Goal: Task Accomplishment & Management: Complete application form

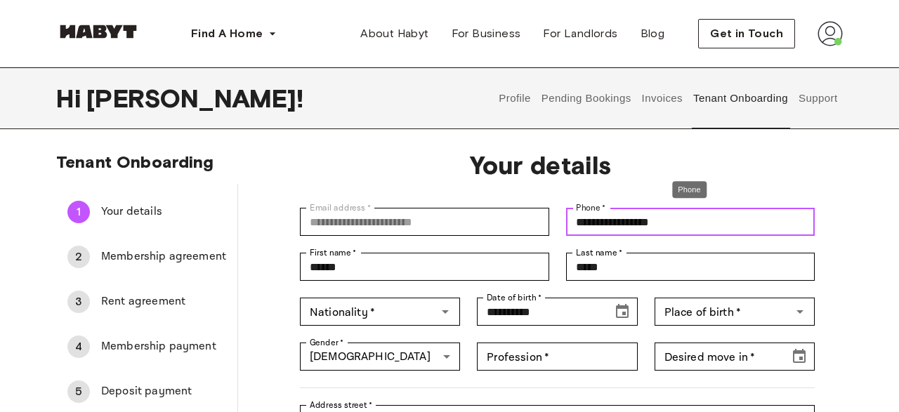
click at [689, 218] on input "**********" at bounding box center [690, 222] width 249 height 28
type input "*"
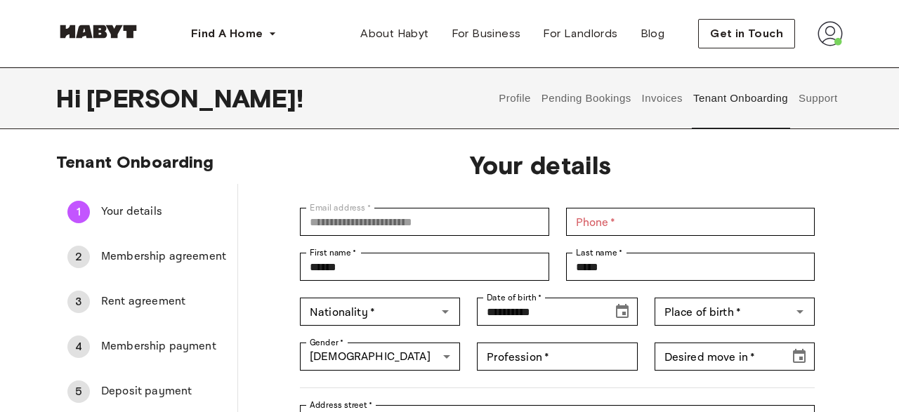
click at [425, 115] on div "Hi [PERSON_NAME] ! Profile Pending Bookings Invoices Tenant Onboarding Support" at bounding box center [449, 98] width 786 height 62
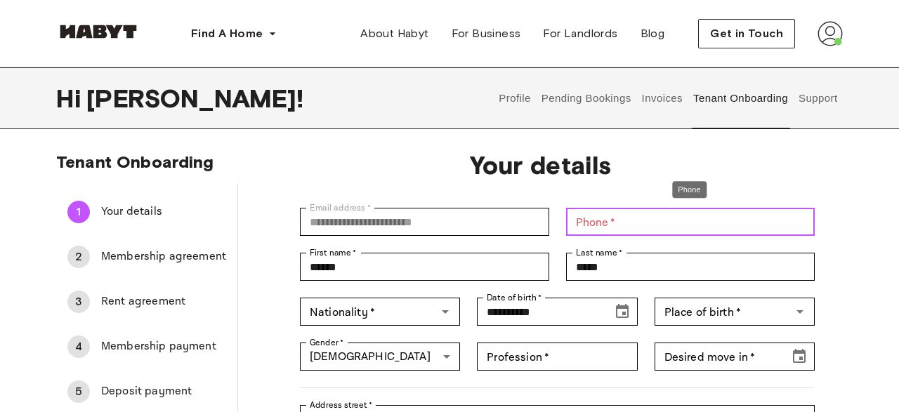
click at [637, 220] on input "Phone   *" at bounding box center [690, 222] width 249 height 28
paste input "**********"
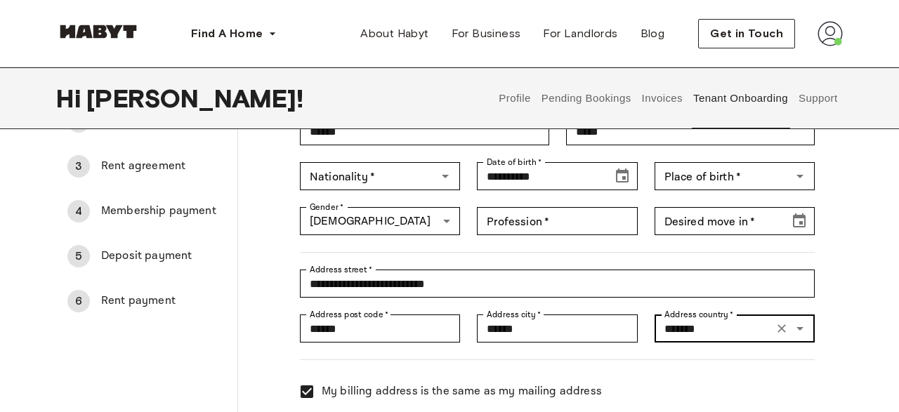
scroll to position [73, 0]
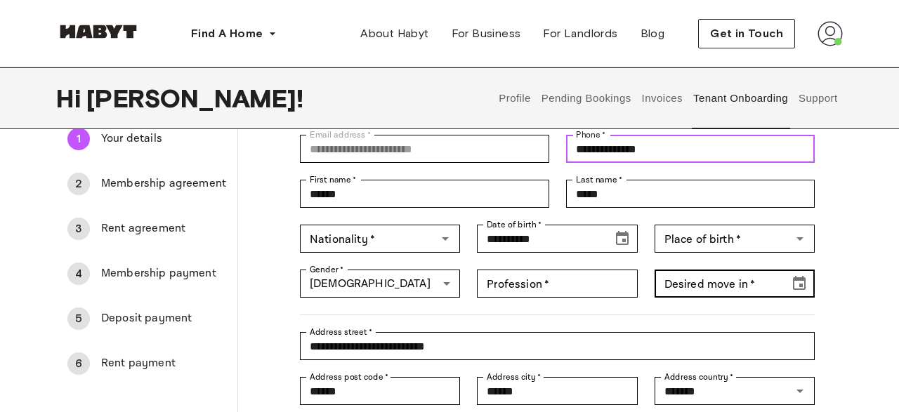
type input "**********"
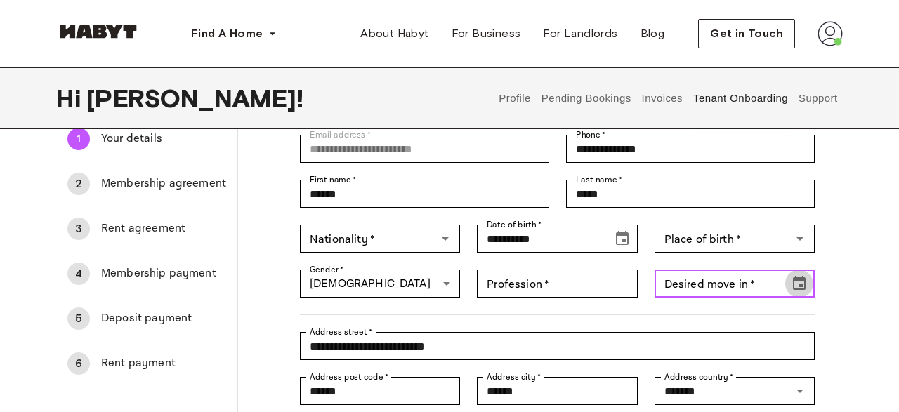
click at [804, 285] on icon "Choose date" at bounding box center [798, 283] width 17 height 17
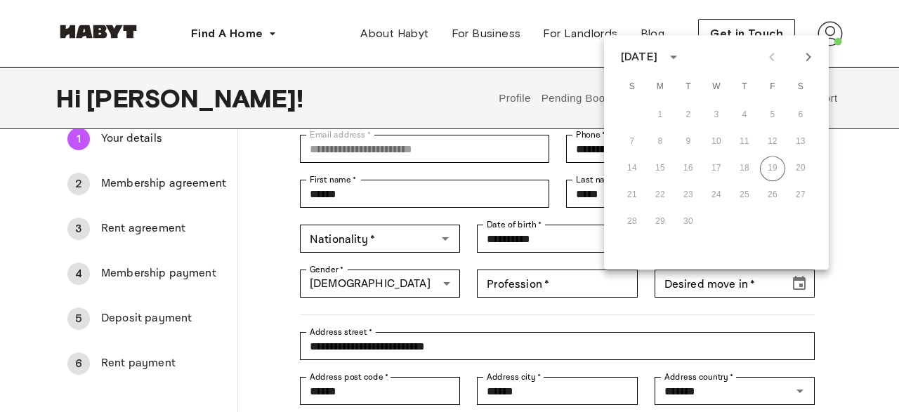
click at [809, 60] on icon "Next month" at bounding box center [808, 57] width 5 height 8
click at [805, 68] on button "Next month" at bounding box center [808, 57] width 24 height 24
click at [764, 52] on div at bounding box center [790, 57] width 60 height 24
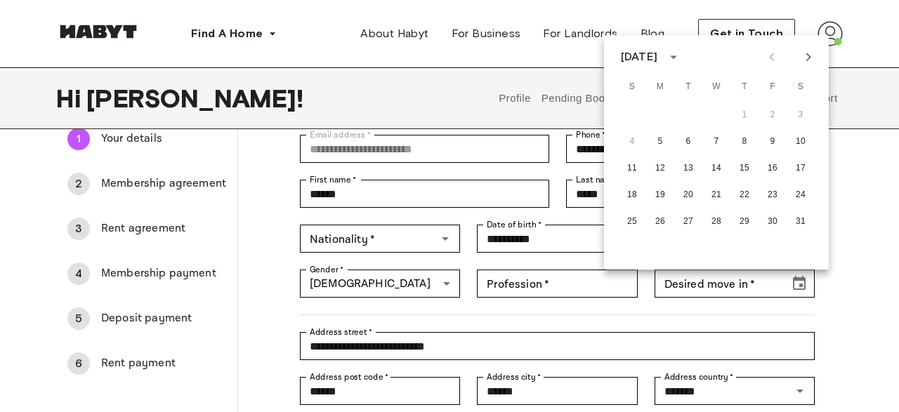
click at [772, 58] on div at bounding box center [790, 57] width 60 height 24
click at [767, 54] on div at bounding box center [790, 57] width 60 height 24
click at [772, 59] on div at bounding box center [790, 57] width 60 height 24
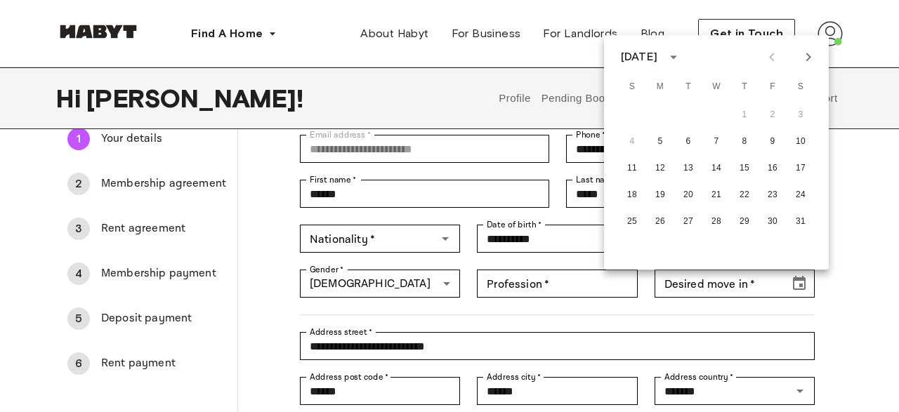
click at [477, 81] on div "Hi [PERSON_NAME] ! Profile Pending Bookings Invoices Tenant Onboarding Support" at bounding box center [449, 98] width 786 height 62
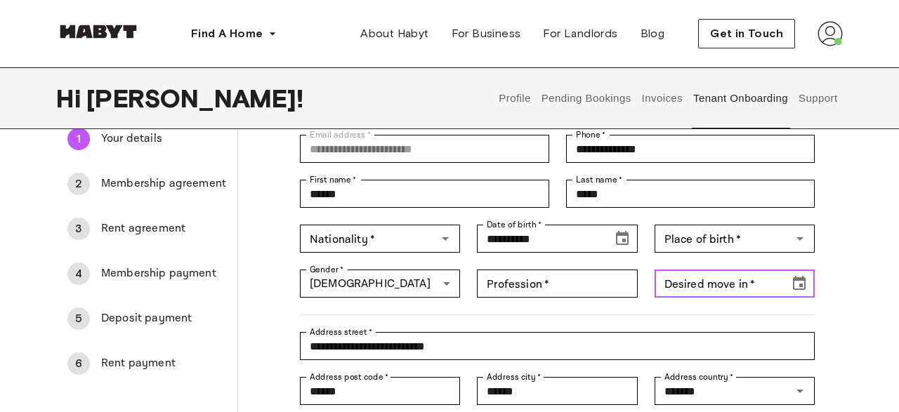
click at [801, 281] on icon "Choose date" at bounding box center [799, 283] width 13 height 14
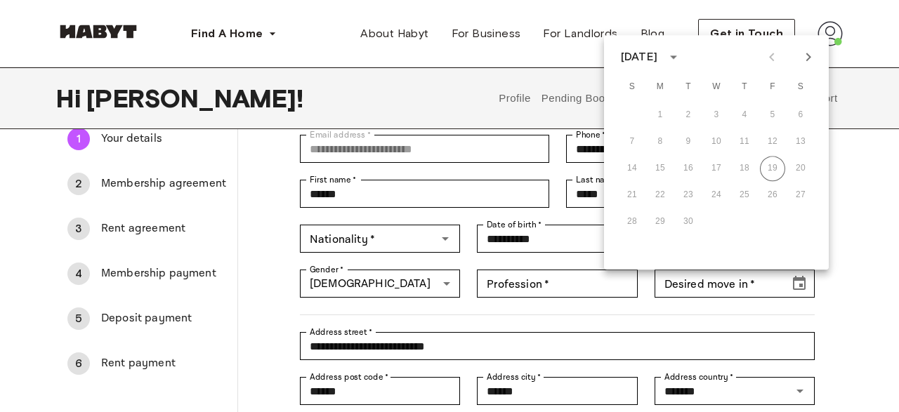
click at [805, 54] on icon "Next month" at bounding box center [808, 56] width 17 height 17
click at [663, 144] on button "5" at bounding box center [659, 141] width 25 height 25
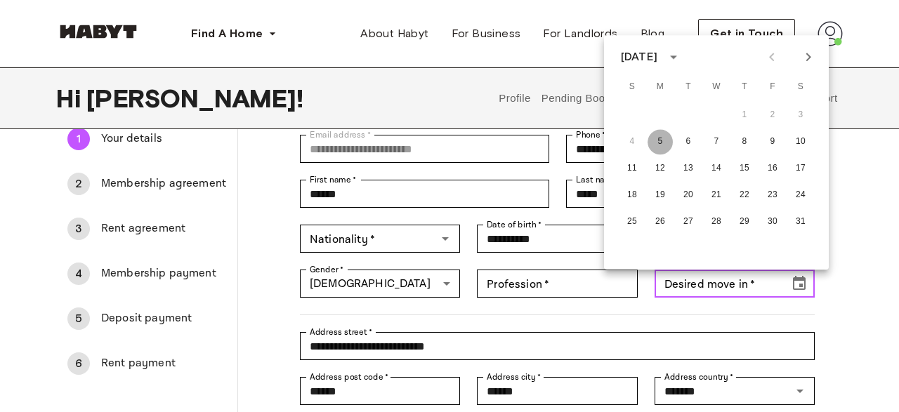
type input "**********"
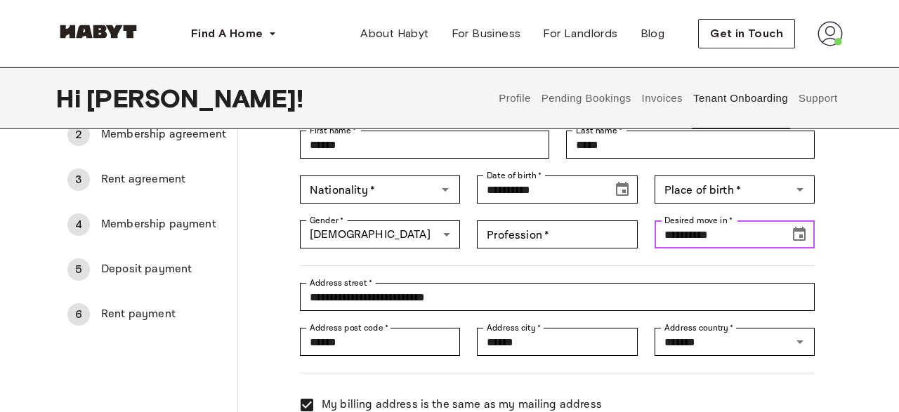
scroll to position [146, 0]
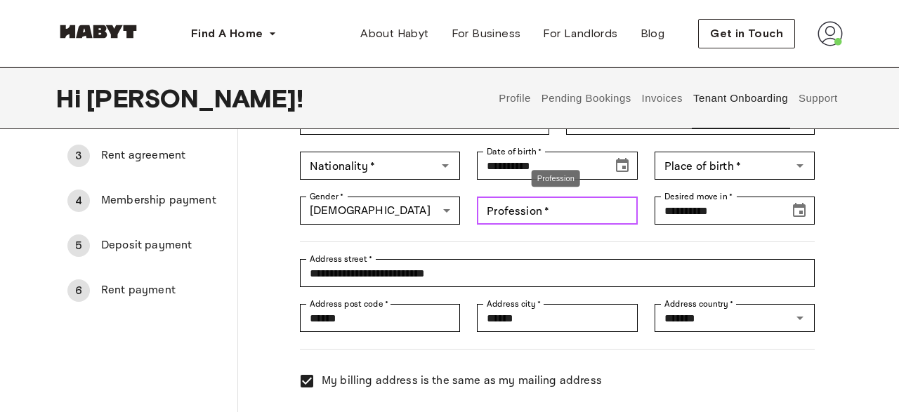
click at [557, 214] on input "Profession   *" at bounding box center [557, 211] width 160 height 28
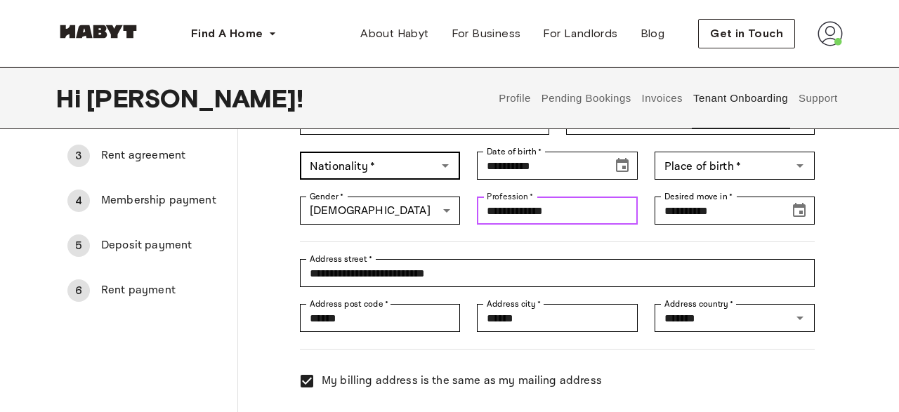
click at [435, 167] on button "Open" at bounding box center [445, 166] width 20 height 20
type input "**********"
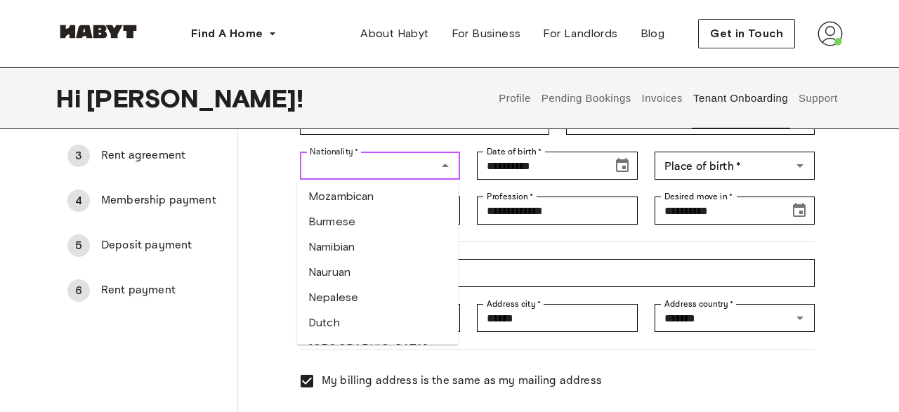
scroll to position [3746, 0]
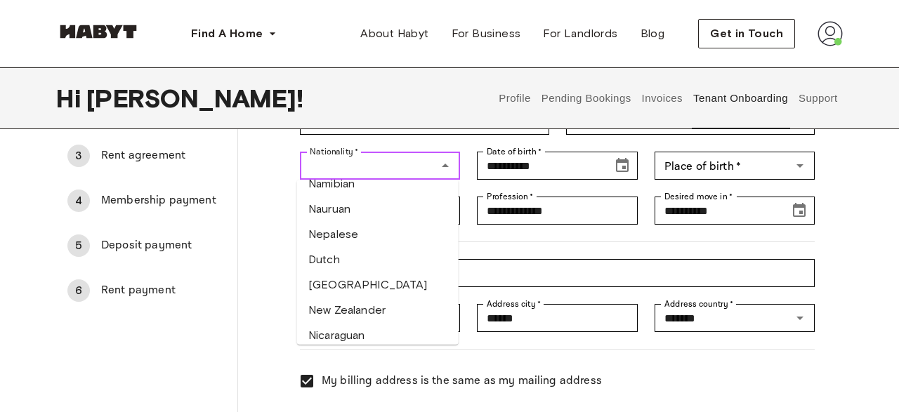
click at [366, 373] on li "[DEMOGRAPHIC_DATA]" at bounding box center [377, 385] width 161 height 25
type input "********"
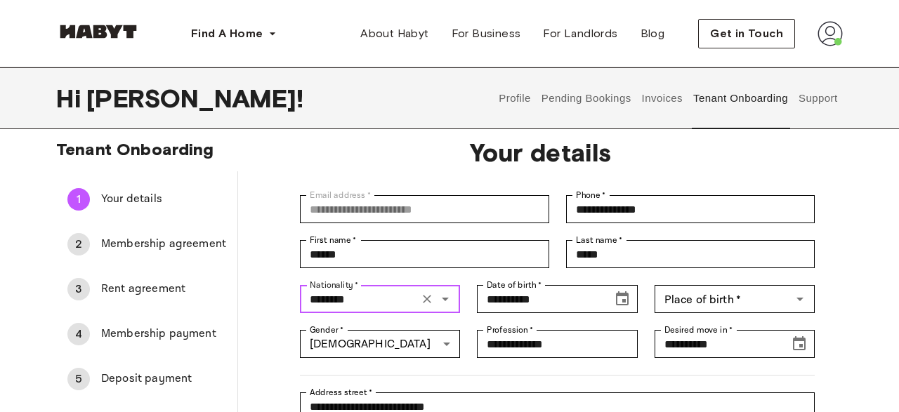
scroll to position [0, 0]
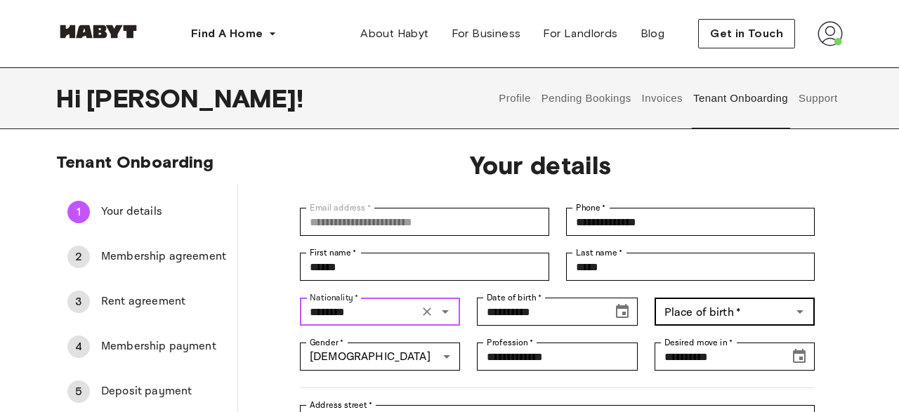
click at [811, 312] on div "Place of birth   *" at bounding box center [734, 312] width 160 height 28
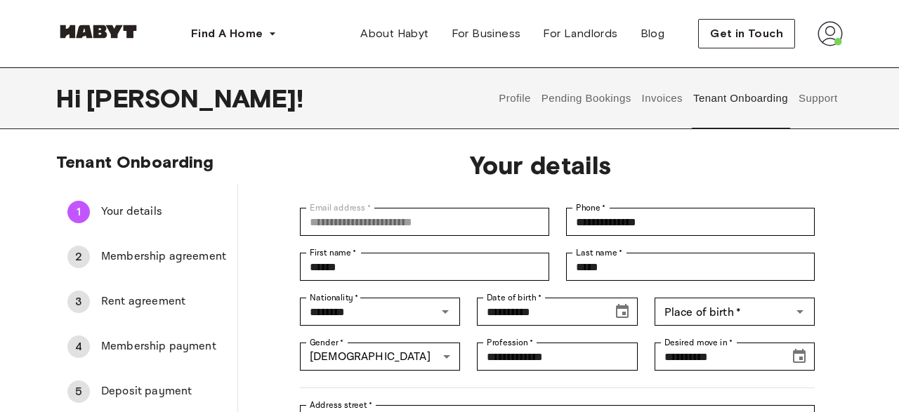
click at [468, 168] on span "Your details" at bounding box center [540, 164] width 515 height 29
click at [801, 306] on icon "Open" at bounding box center [799, 311] width 17 height 17
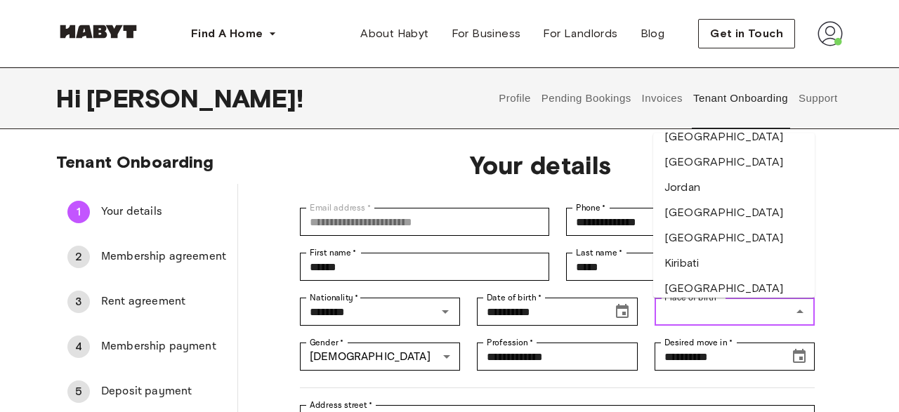
scroll to position [3094, 0]
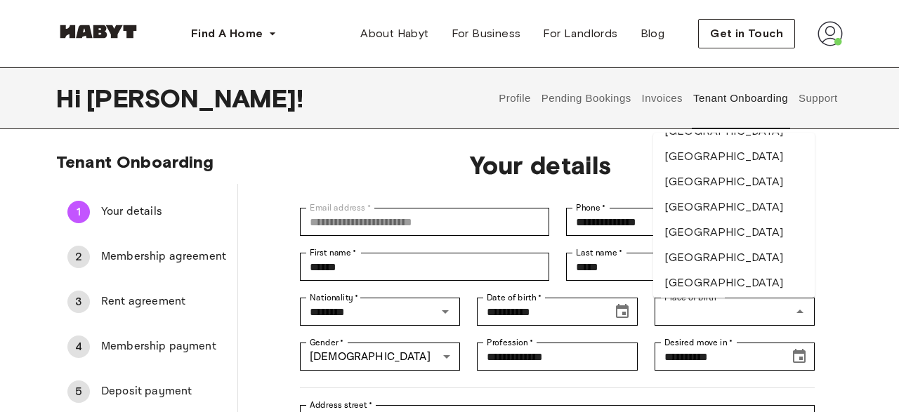
click at [856, 197] on div "**********" at bounding box center [449, 374] width 899 height 444
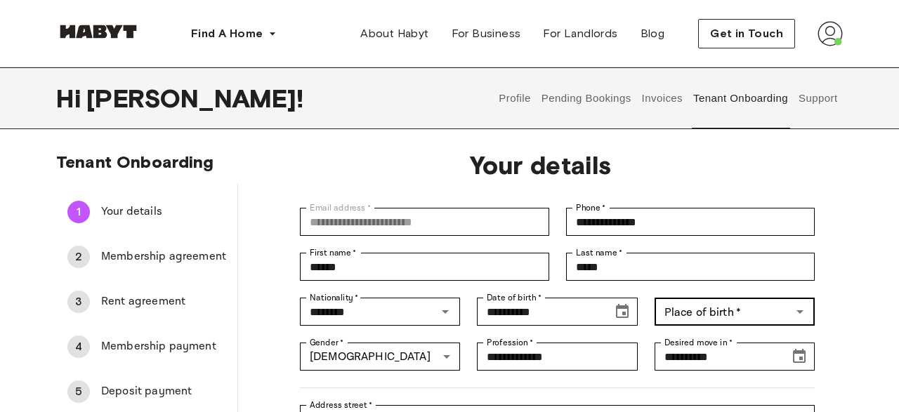
click at [802, 308] on icon "Open" at bounding box center [799, 311] width 17 height 17
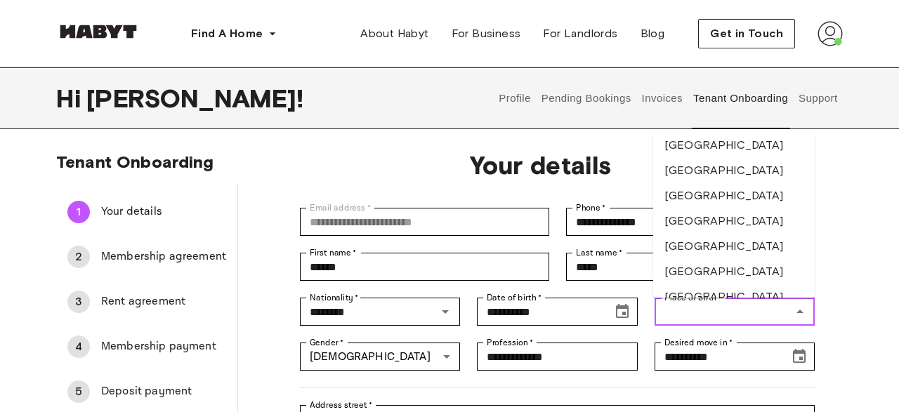
scroll to position [3879, 0]
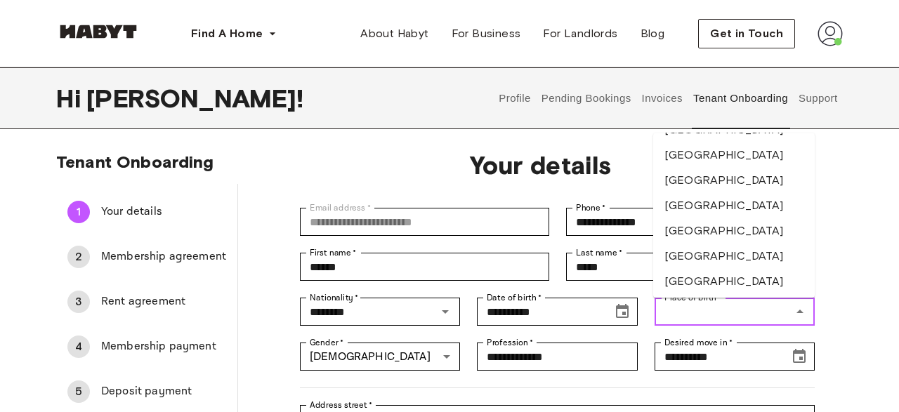
click at [713, 295] on li "[GEOGRAPHIC_DATA]" at bounding box center [733, 307] width 161 height 25
type input "*******"
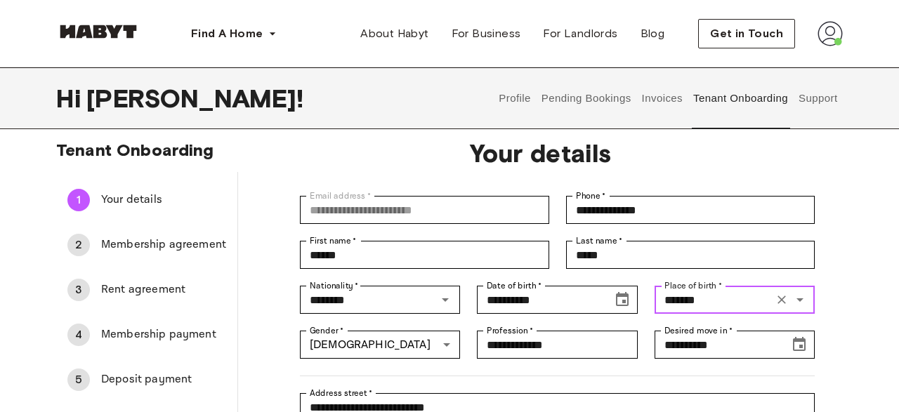
scroll to position [438, 0]
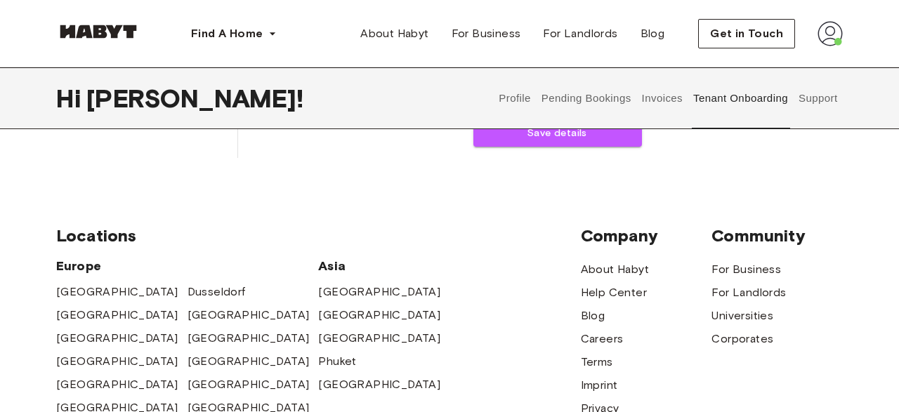
drag, startPoint x: 556, startPoint y: 133, endPoint x: 635, endPoint y: 160, distance: 83.9
click at [556, 134] on button "Save details" at bounding box center [557, 134] width 168 height 26
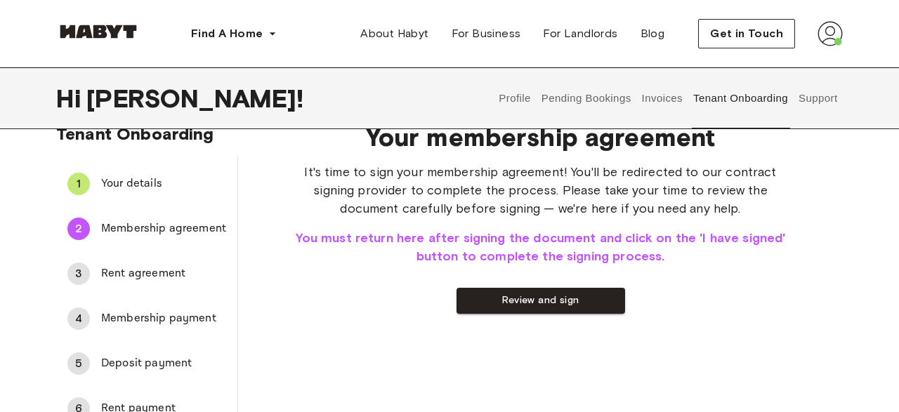
scroll to position [0, 0]
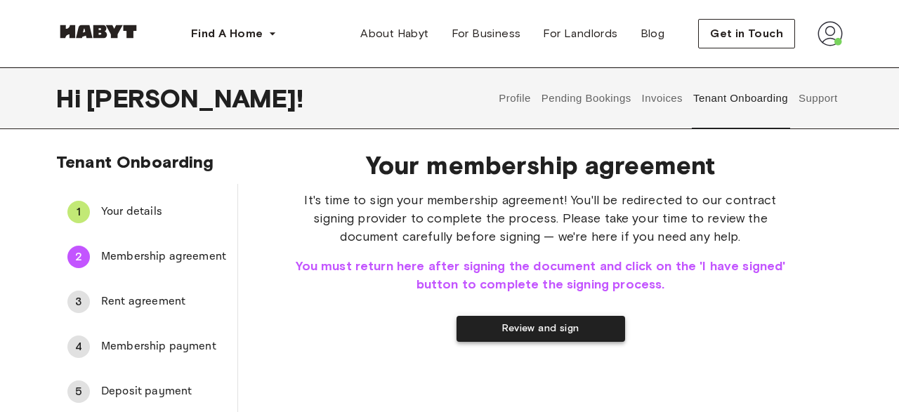
click at [555, 318] on button "Review and sign" at bounding box center [540, 329] width 168 height 26
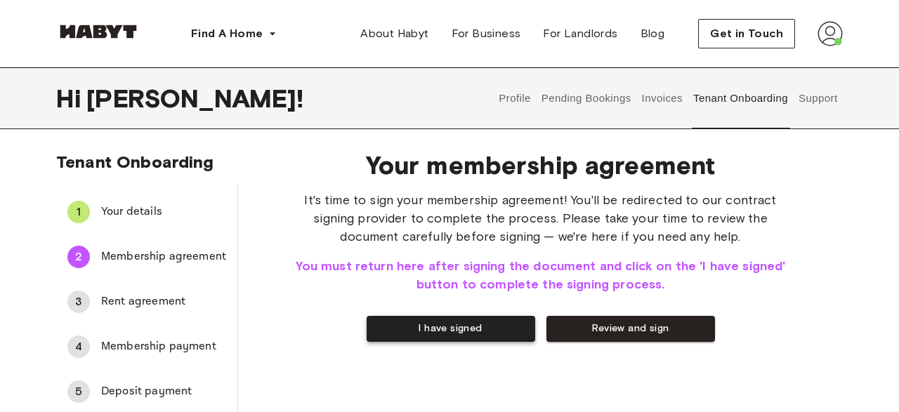
click at [481, 325] on button "I have signed" at bounding box center [450, 329] width 168 height 26
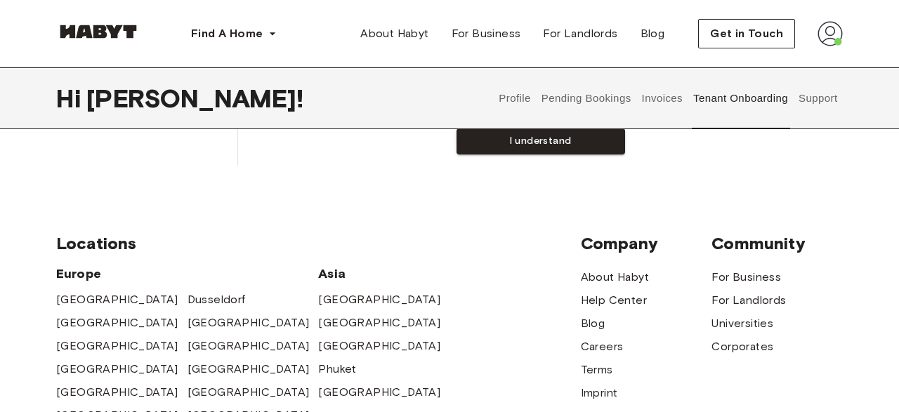
scroll to position [365, 0]
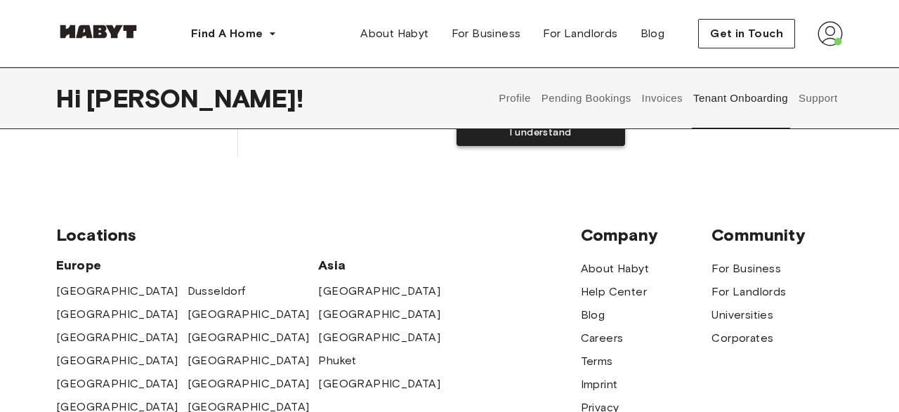
click at [580, 134] on button "I understand" at bounding box center [540, 133] width 168 height 26
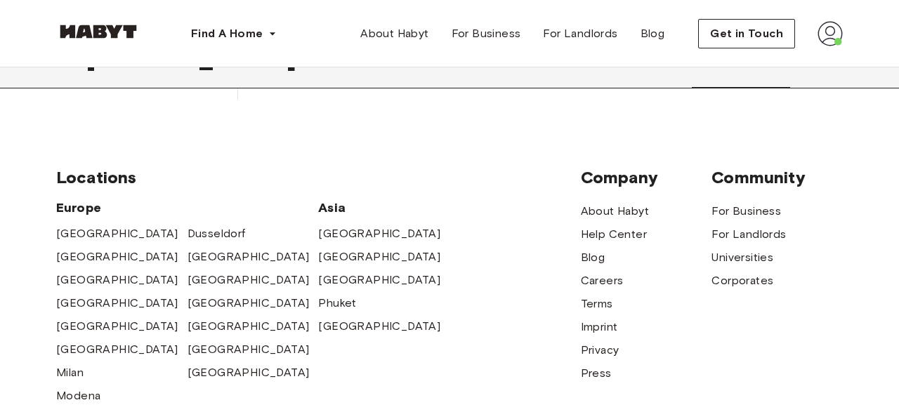
scroll to position [73, 0]
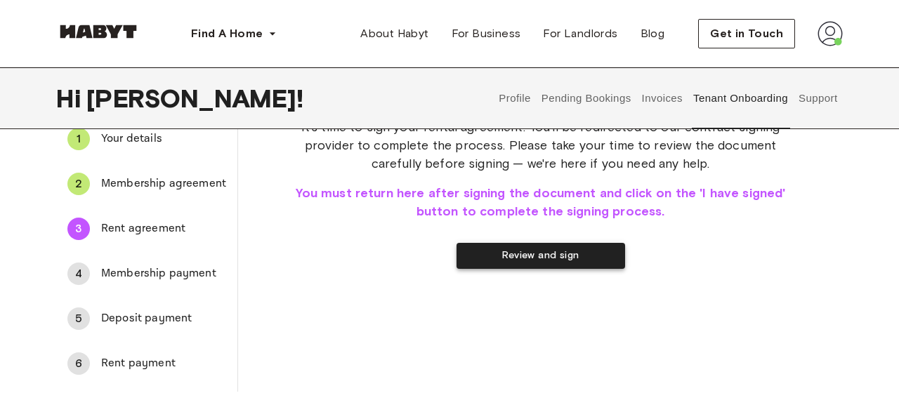
click at [551, 250] on button "Review and sign" at bounding box center [540, 256] width 168 height 26
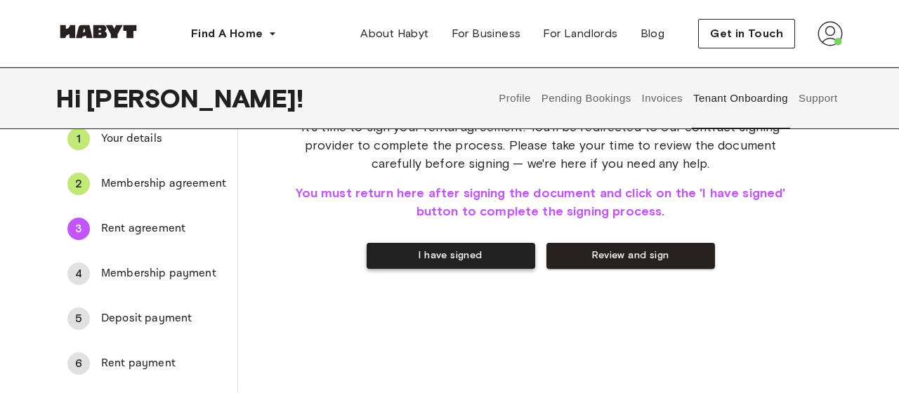
click at [483, 258] on button "I have signed" at bounding box center [450, 256] width 168 height 26
